Goal: Task Accomplishment & Management: Complete application form

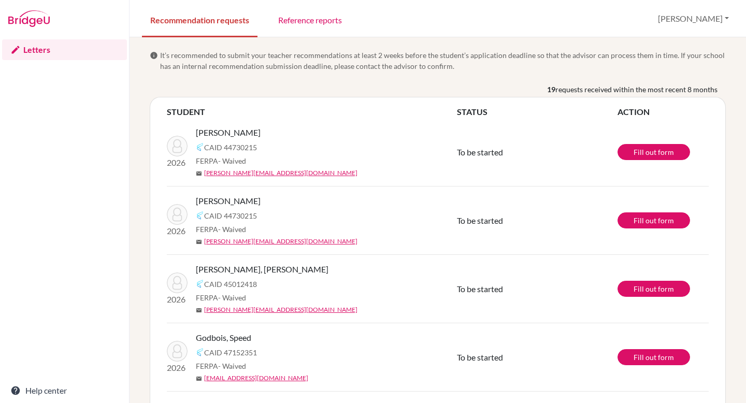
scroll to position [280, 0]
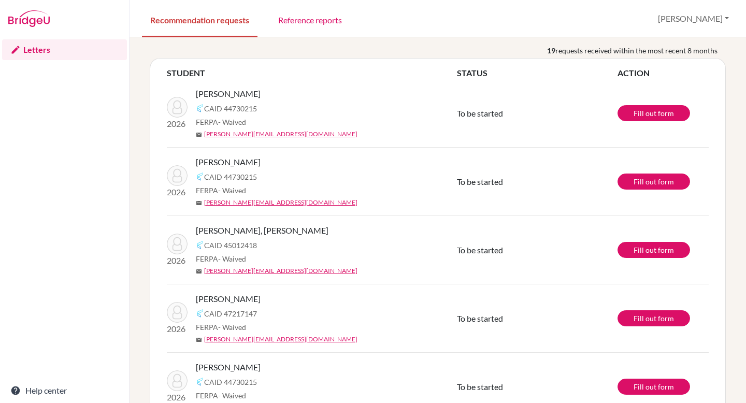
scroll to position [37, 0]
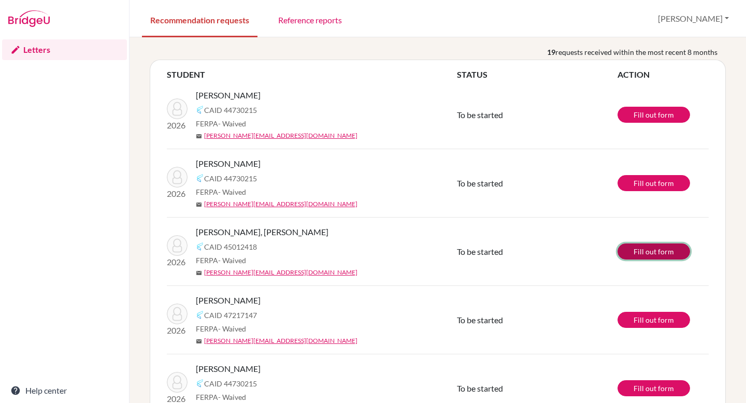
click at [636, 252] on link "Fill out form" at bounding box center [654, 252] width 73 height 16
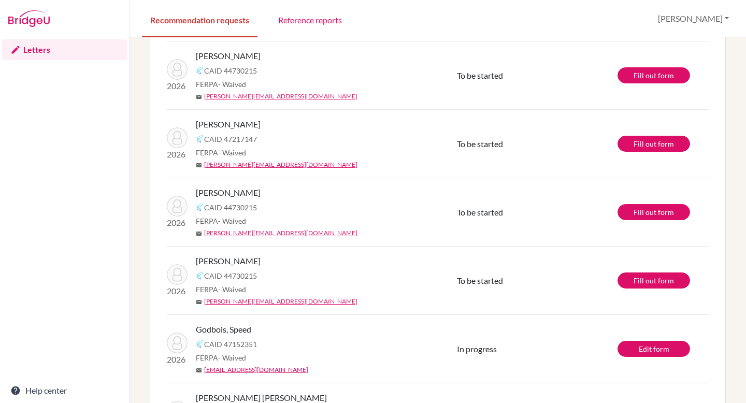
scroll to position [144, 0]
